Goal: Navigation & Orientation: Find specific page/section

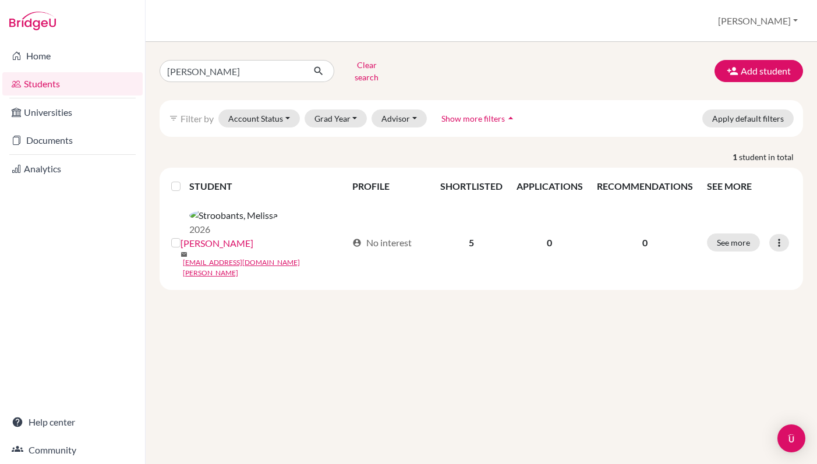
click at [63, 170] on link "Analytics" at bounding box center [72, 168] width 140 height 23
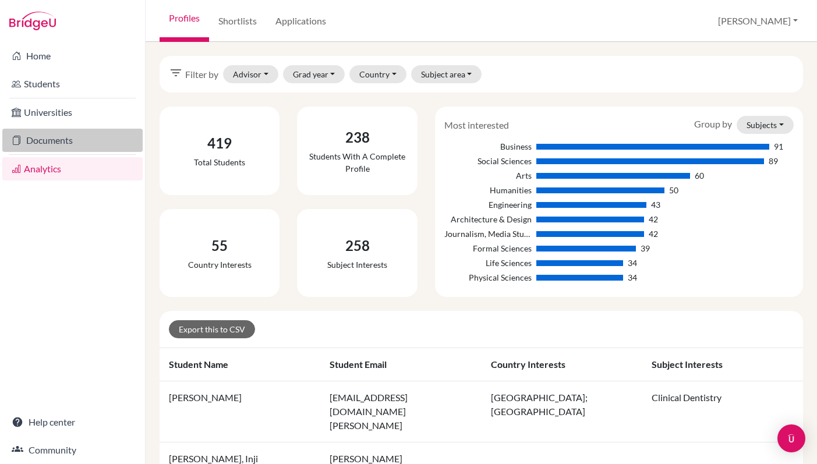
click at [62, 143] on link "Documents" at bounding box center [72, 140] width 140 height 23
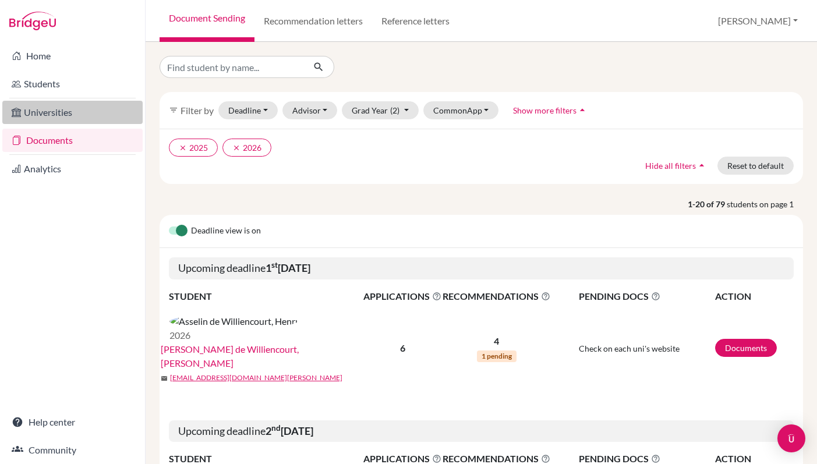
click at [65, 112] on link "Universities" at bounding box center [72, 112] width 140 height 23
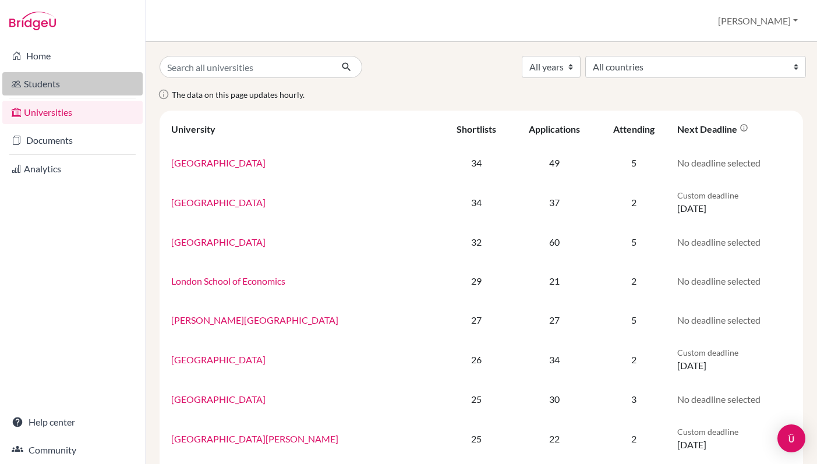
click at [56, 93] on link "Students" at bounding box center [72, 83] width 140 height 23
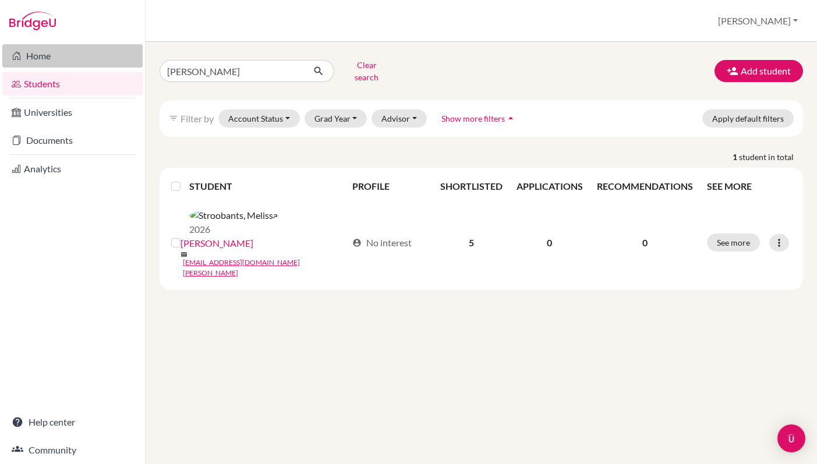
click at [58, 59] on link "Home" at bounding box center [72, 55] width 140 height 23
